Goal: Task Accomplishment & Management: Use online tool/utility

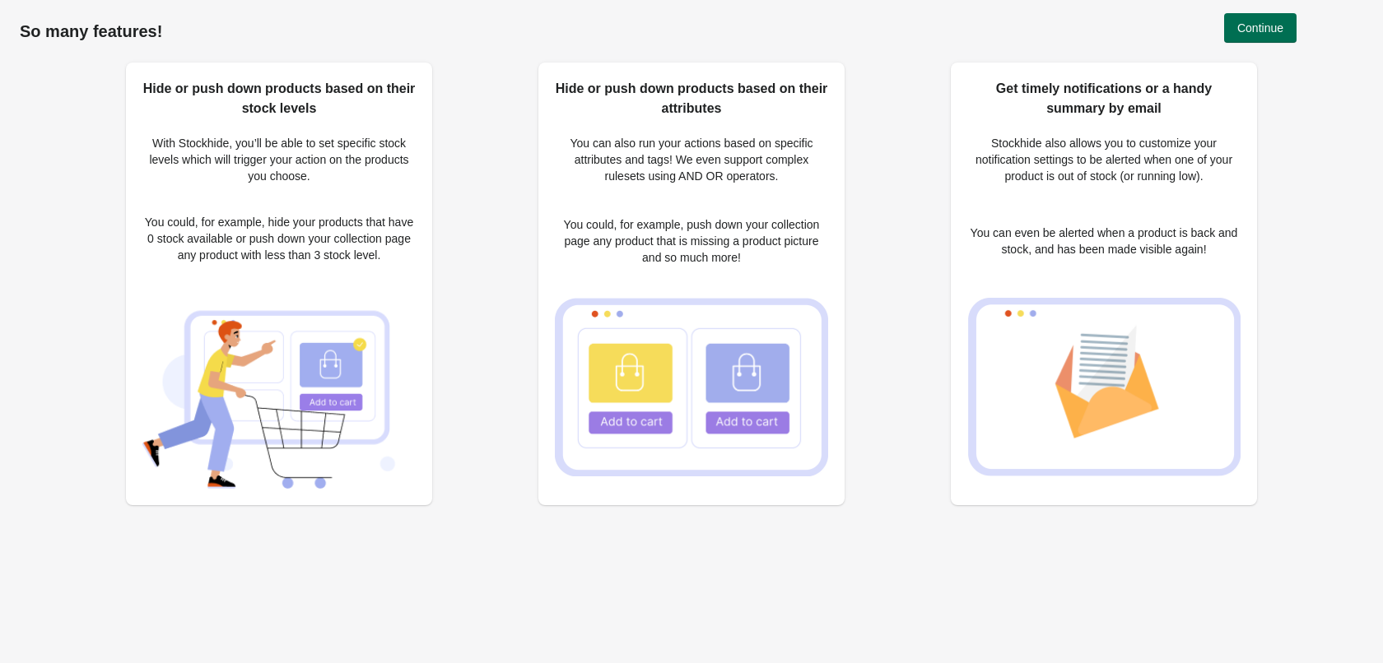
click at [1259, 33] on span "Continue" at bounding box center [1260, 27] width 46 height 13
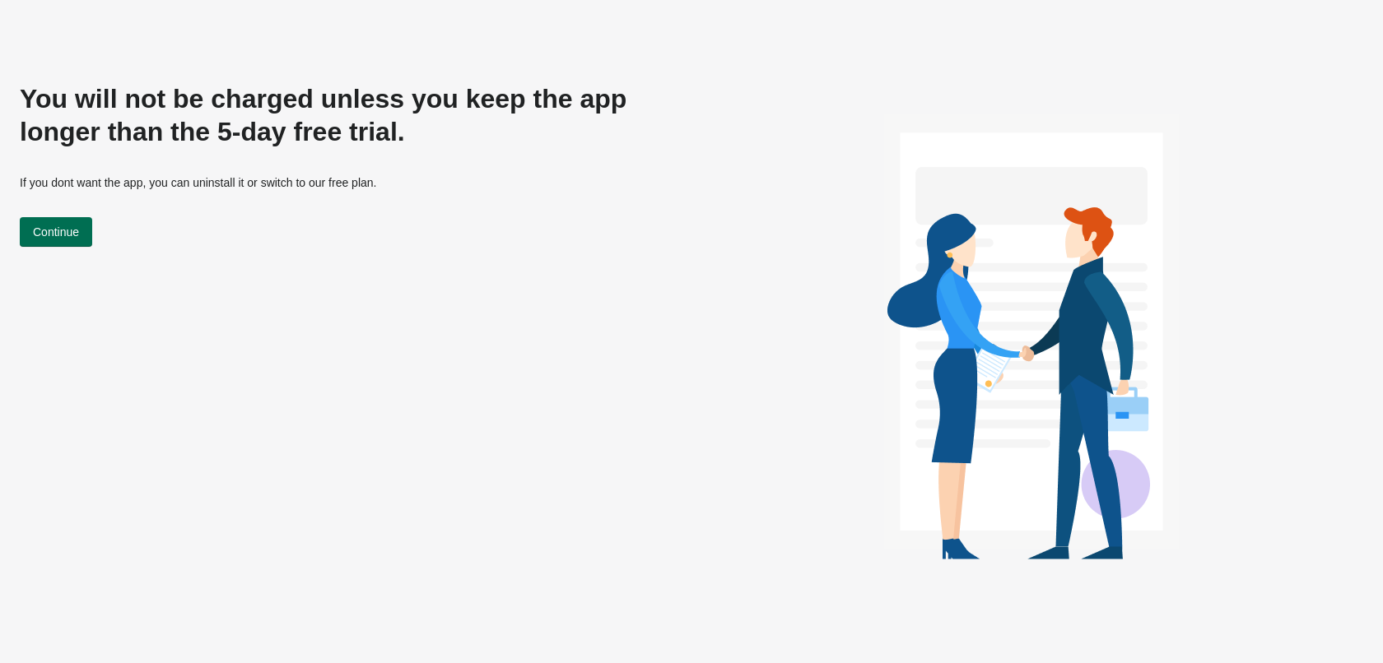
click at [41, 232] on span "Continue" at bounding box center [56, 232] width 46 height 13
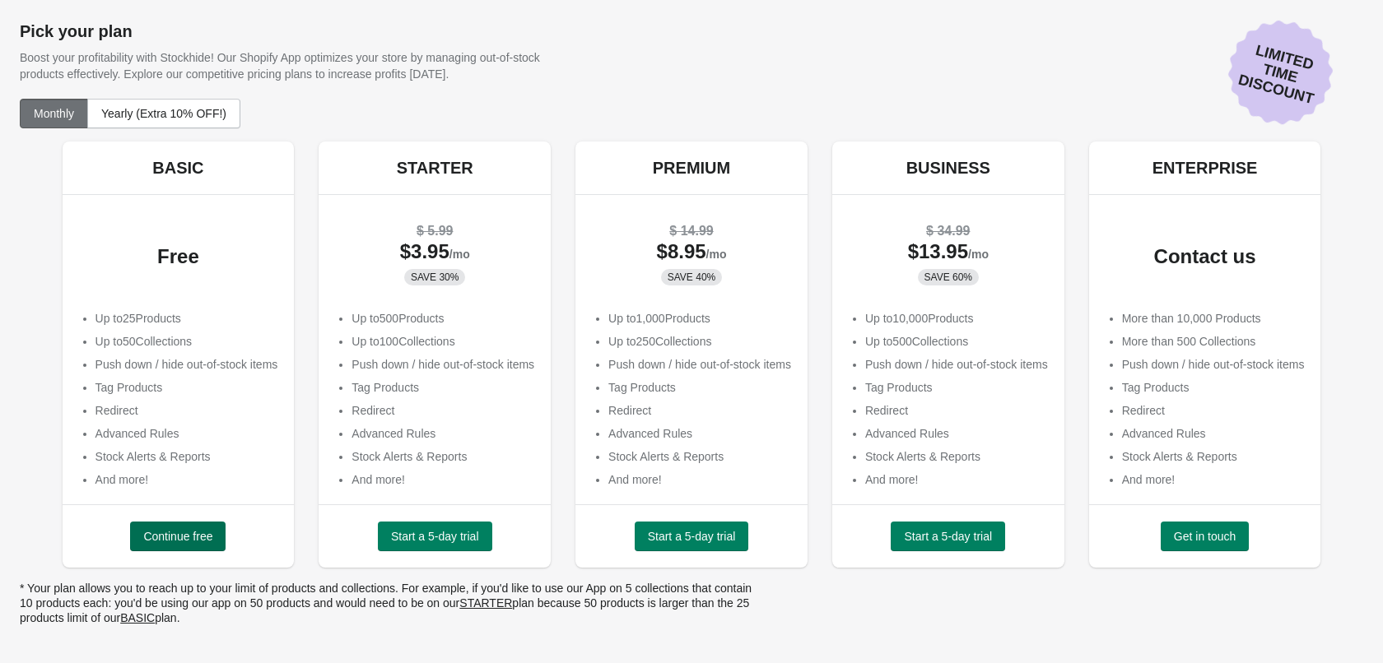
click at [151, 539] on span "Continue free" at bounding box center [177, 536] width 69 height 13
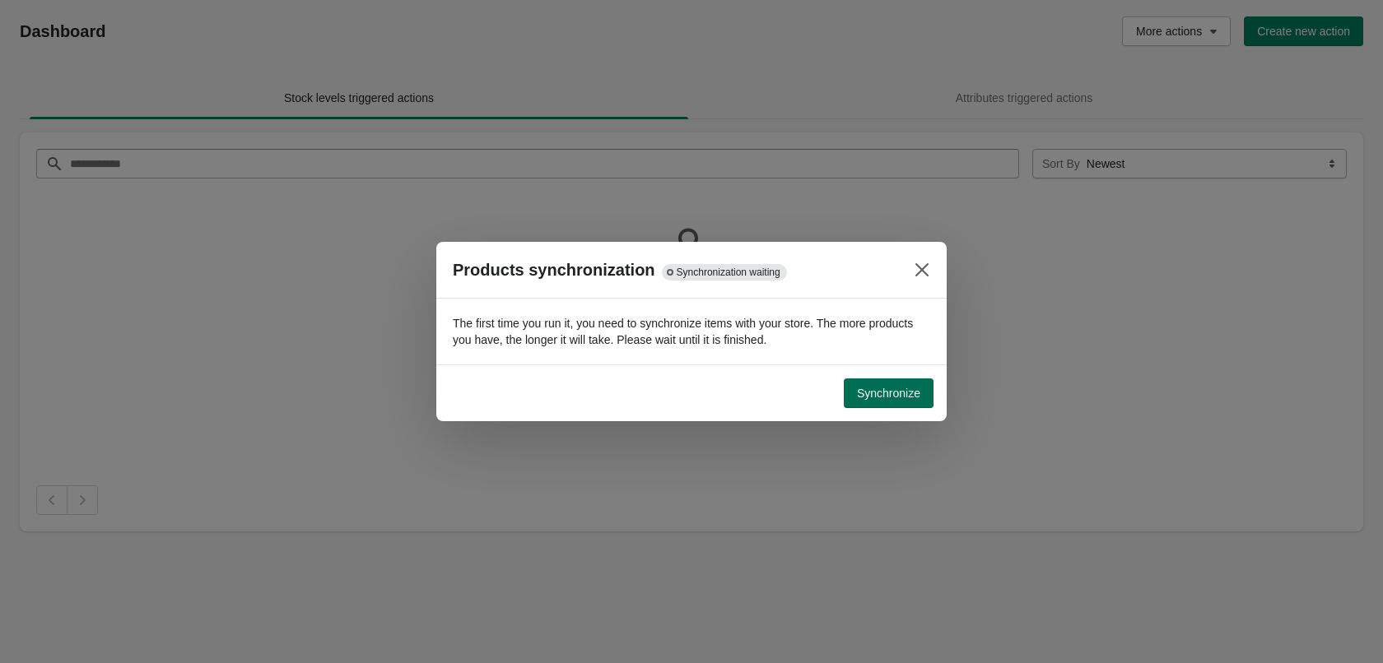
click at [882, 398] on span "Synchronize" at bounding box center [888, 393] width 63 height 13
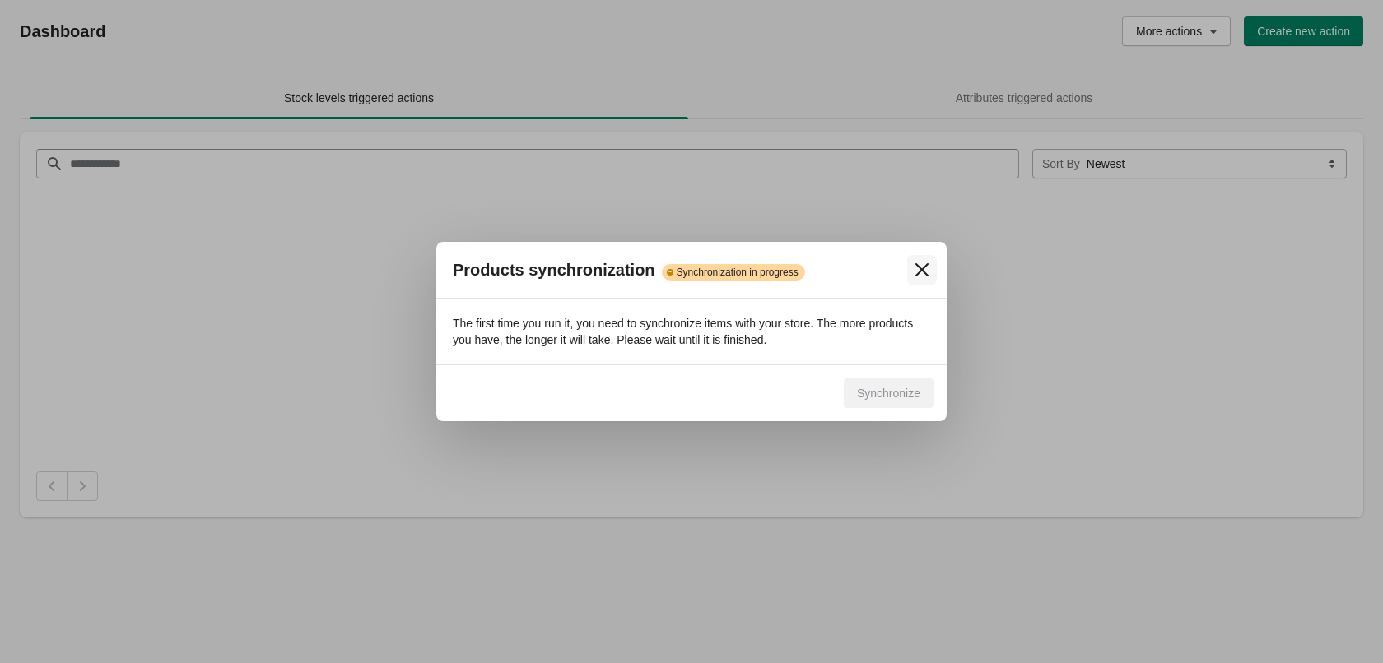
click at [919, 276] on icon "Close" at bounding box center [922, 270] width 16 height 16
